Goal: Transaction & Acquisition: Purchase product/service

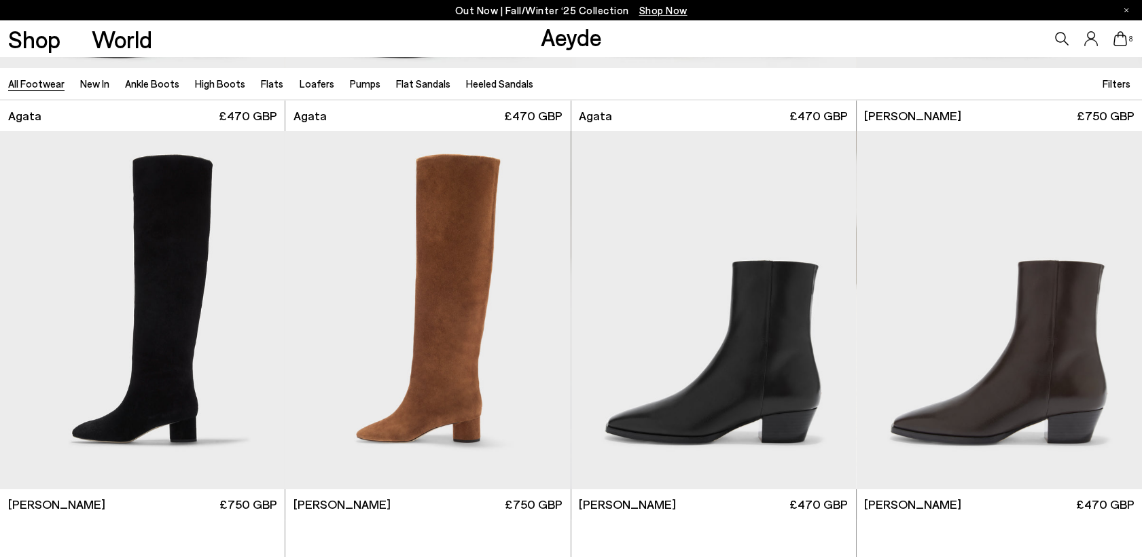
scroll to position [815, 0]
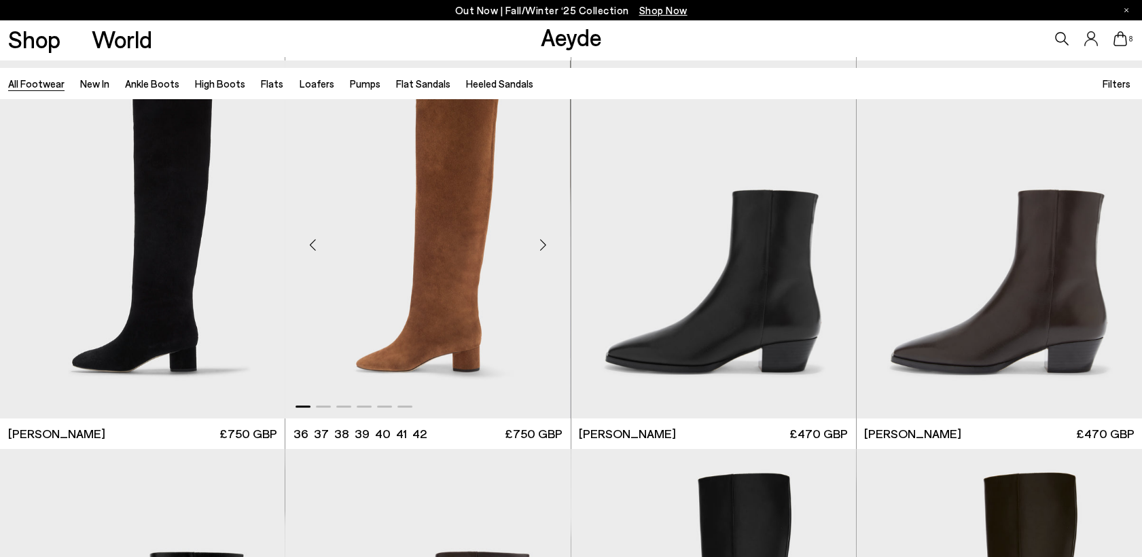
click at [419, 285] on img "1 / 6" at bounding box center [427, 239] width 285 height 358
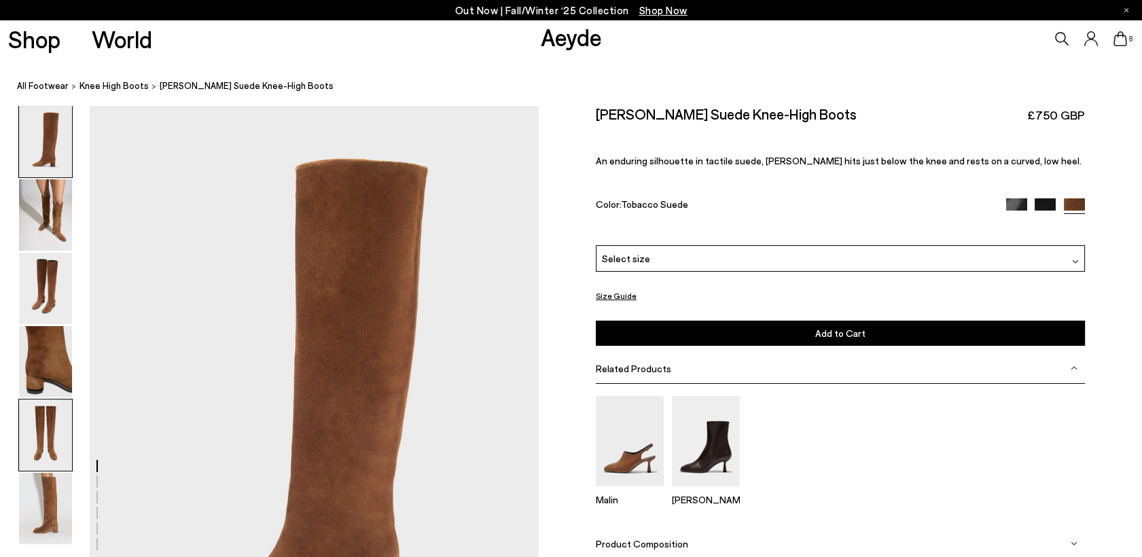
click at [44, 428] on img at bounding box center [45, 434] width 53 height 71
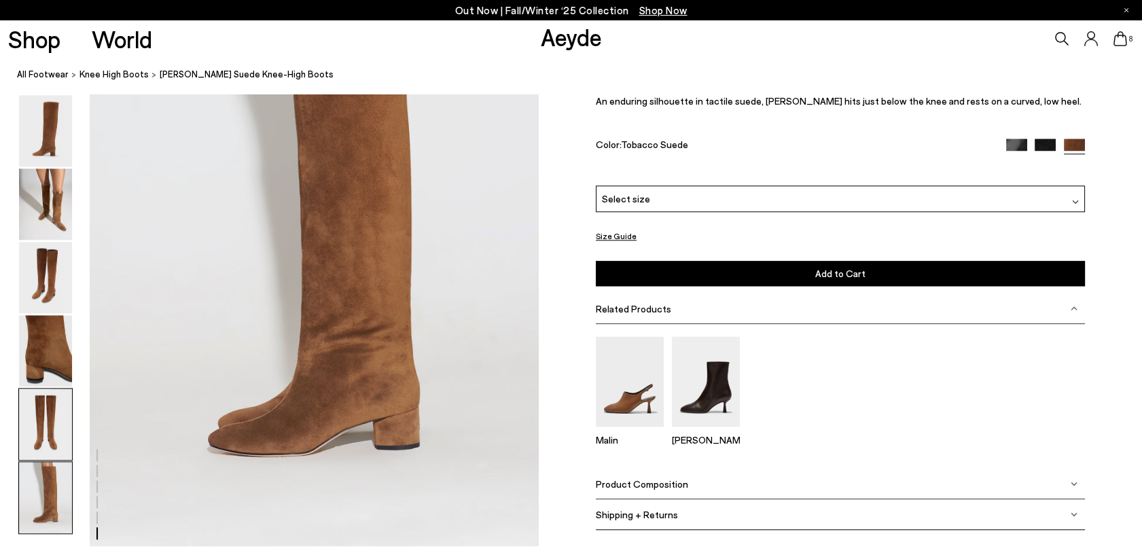
scroll to position [3204, 0]
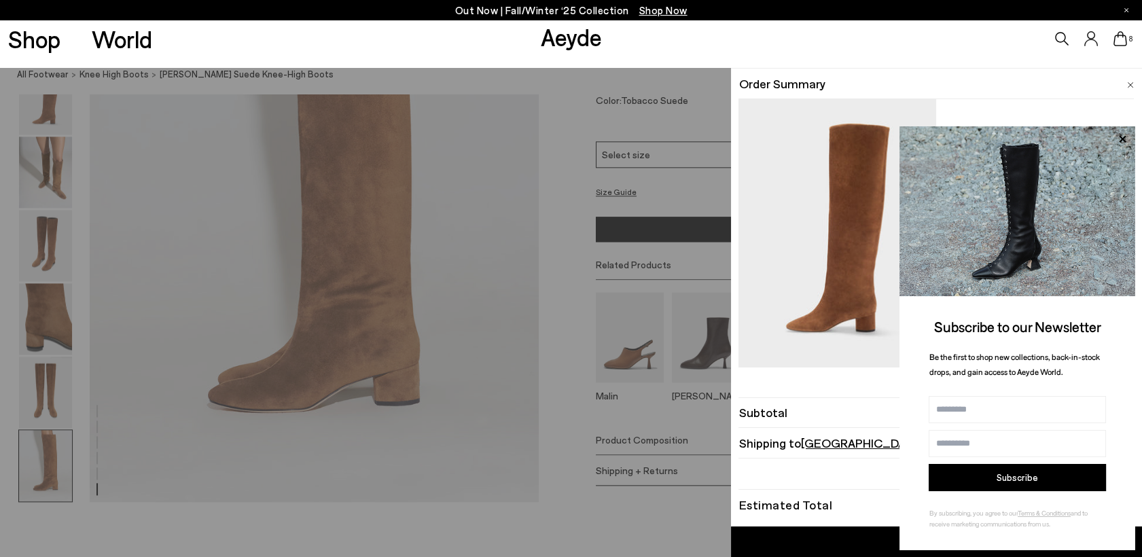
click at [1112, 35] on div "8" at bounding box center [951, 38] width 380 height 37
click at [1124, 46] on icon at bounding box center [1120, 38] width 14 height 15
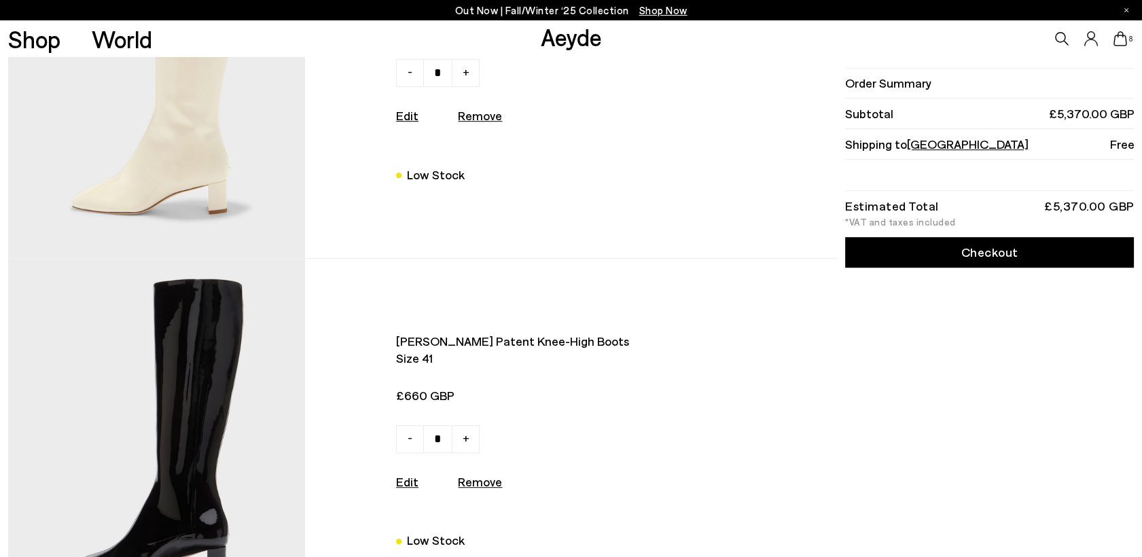
scroll to position [1599, 0]
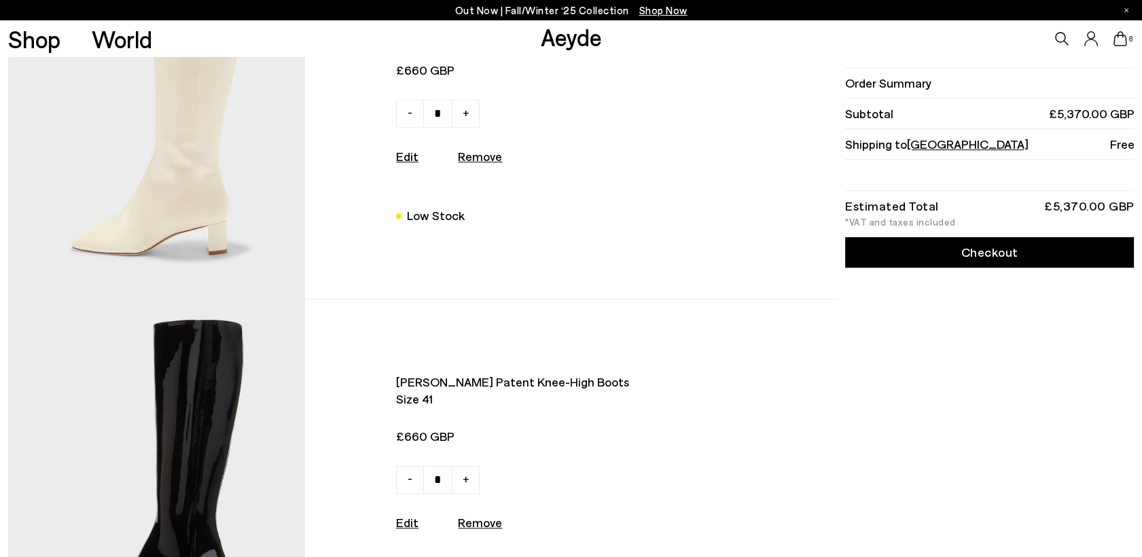
click at [225, 365] on img at bounding box center [156, 482] width 297 height 365
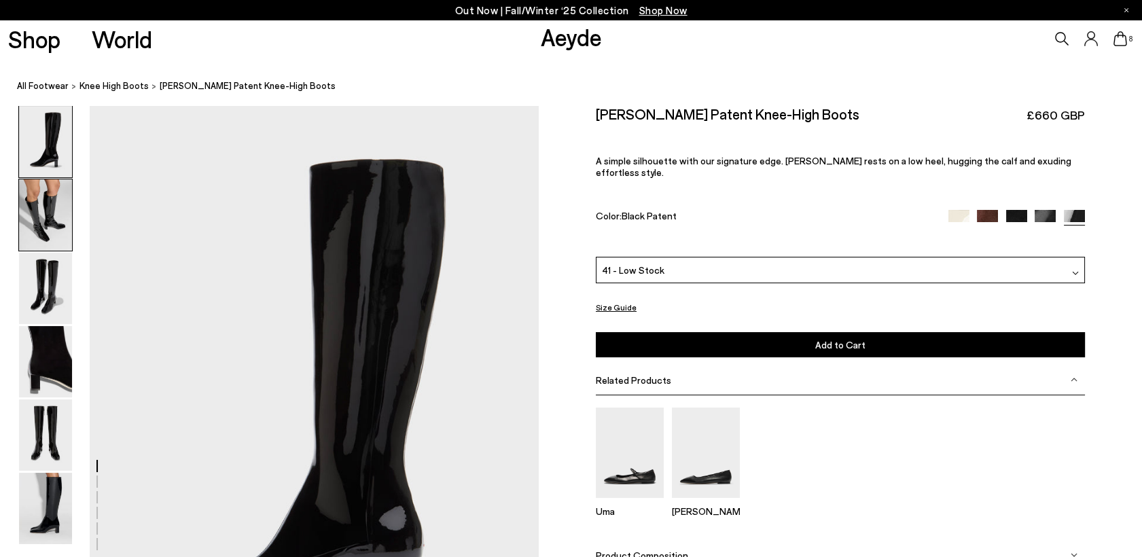
click at [35, 219] on img at bounding box center [45, 214] width 53 height 71
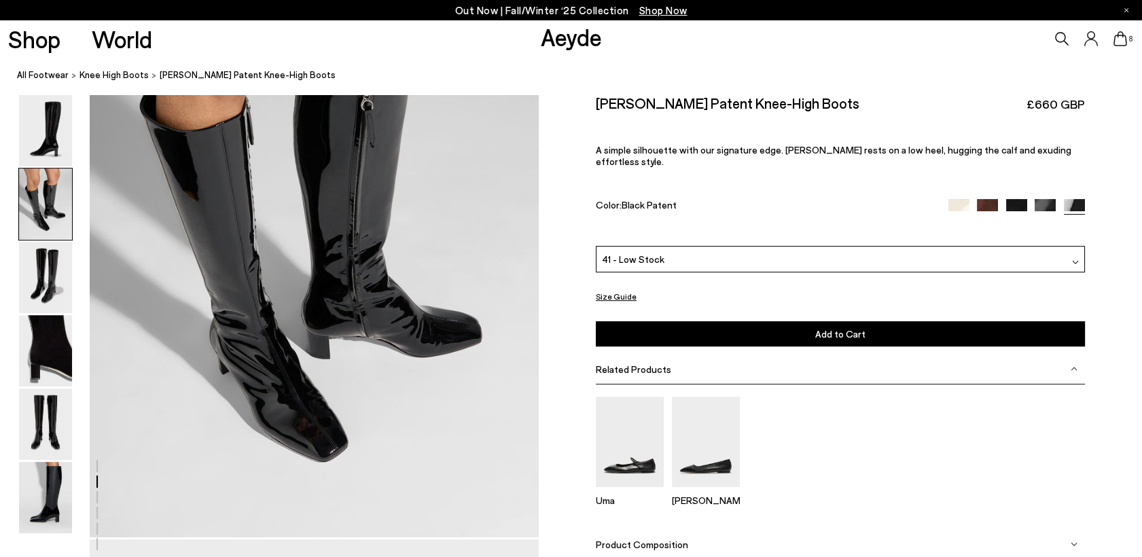
scroll to position [769, 0]
